Goal: Navigation & Orientation: Find specific page/section

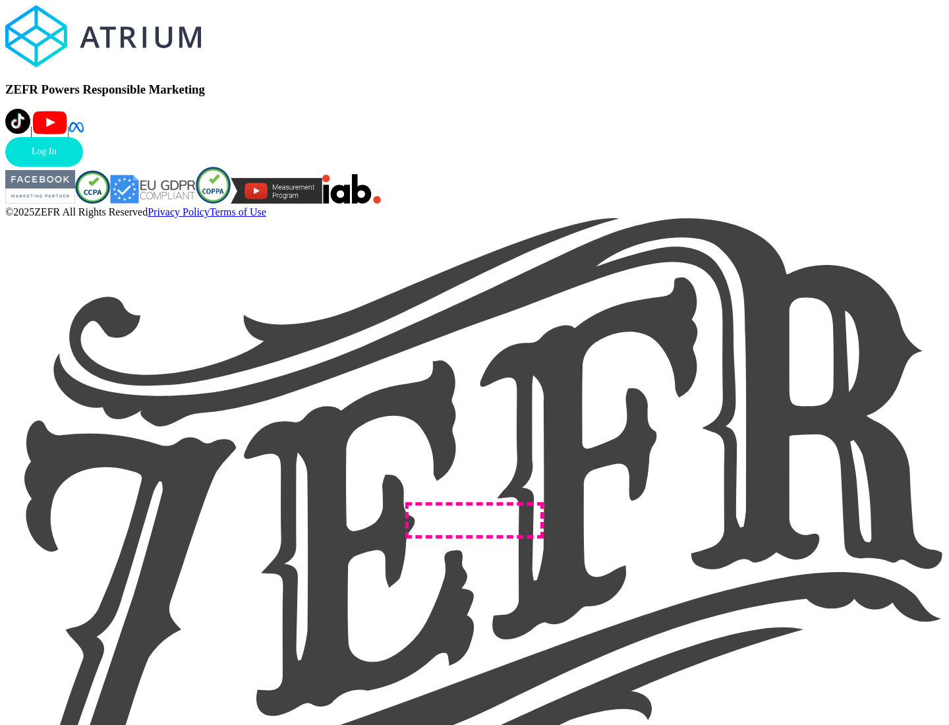
click at [83, 167] on link "Log In" at bounding box center [44, 152] width 78 height 30
